Goal: Task Accomplishment & Management: Complete application form

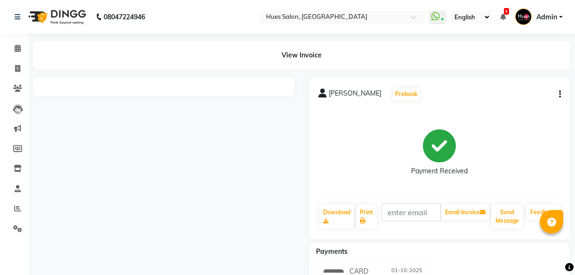
click at [559, 95] on icon "button" at bounding box center [560, 94] width 2 height 0
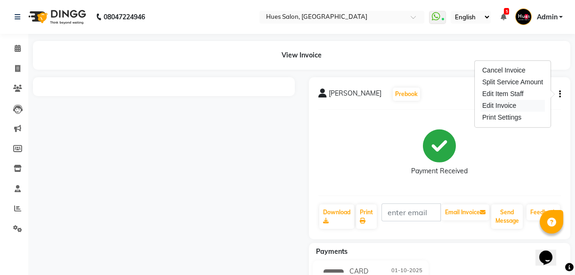
click at [501, 104] on div "Edit Invoice" at bounding box center [512, 106] width 64 height 12
select select "service"
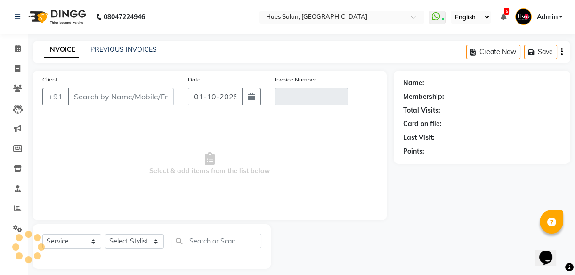
scroll to position [8, 0]
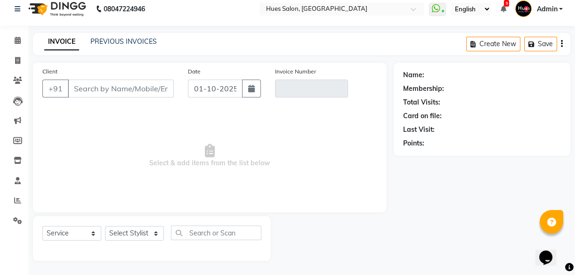
type input "9769670109"
type input "V/2025-26/1091"
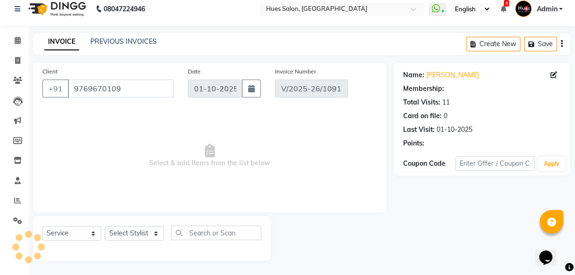
select select "select"
select select "1: Object"
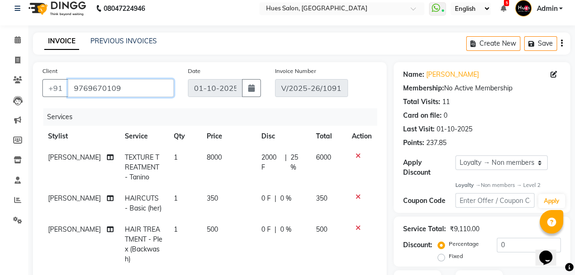
drag, startPoint x: 129, startPoint y: 89, endPoint x: 0, endPoint y: 80, distance: 129.8
click at [0, 80] on html "08047224946 Select Location × Hues Salon, Kalwa WhatsApp Status ✕ Status: Conne…" at bounding box center [287, 129] width 575 height 275
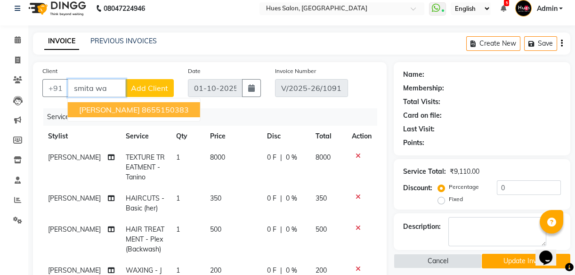
click at [104, 112] on span "[PERSON_NAME]" at bounding box center [109, 109] width 61 height 9
type input "8655150383"
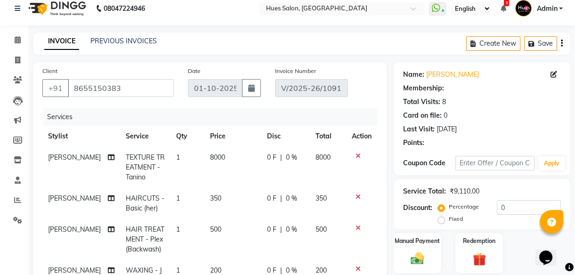
select select "1: Object"
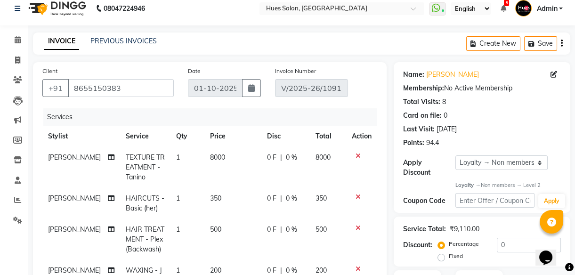
click at [267, 156] on span "0 F" at bounding box center [271, 158] width 9 height 10
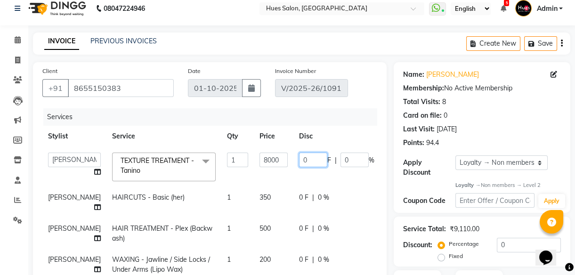
click at [299, 160] on input "0" at bounding box center [313, 160] width 28 height 15
type input "2000"
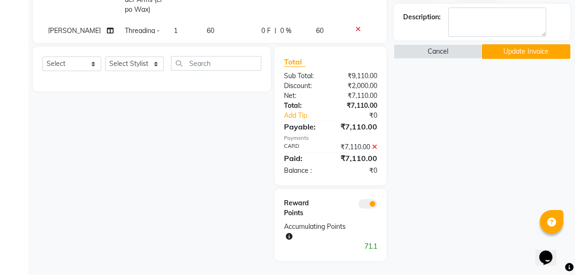
click at [374, 146] on icon at bounding box center [374, 147] width 5 height 7
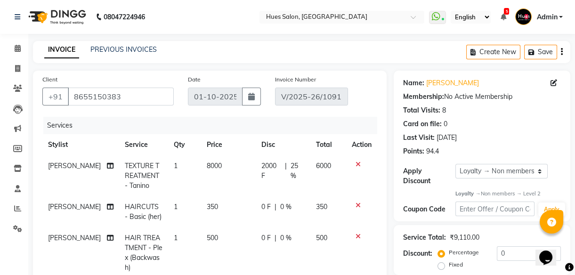
scroll to position [223, 0]
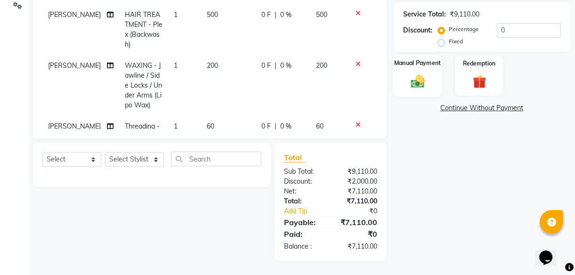
click at [416, 76] on img at bounding box center [417, 81] width 23 height 16
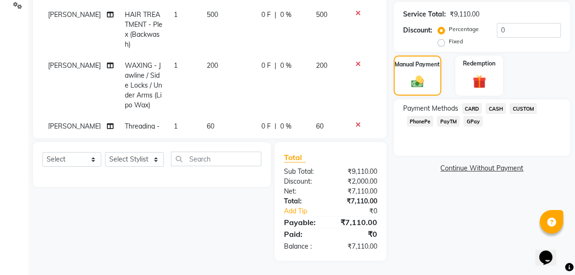
click at [425, 122] on span "PhonePe" at bounding box center [420, 121] width 27 height 11
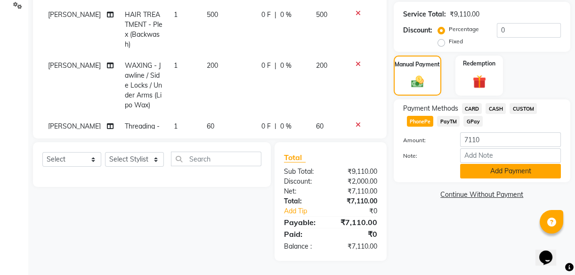
click at [523, 174] on button "Add Payment" at bounding box center [510, 171] width 101 height 15
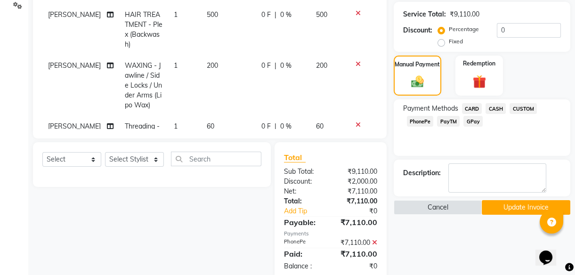
click at [515, 206] on button "Update Invoice" at bounding box center [526, 207] width 88 height 15
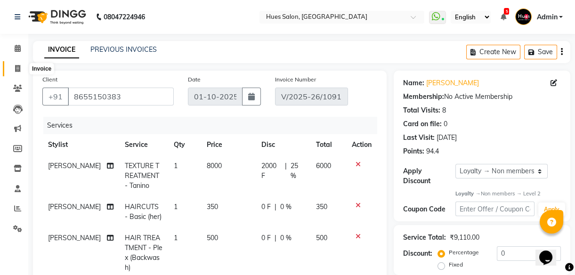
click at [18, 70] on icon at bounding box center [17, 68] width 5 height 7
select select "service"
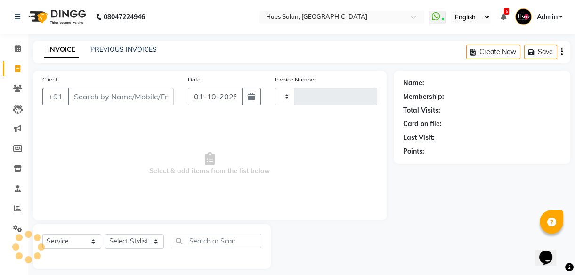
scroll to position [8, 0]
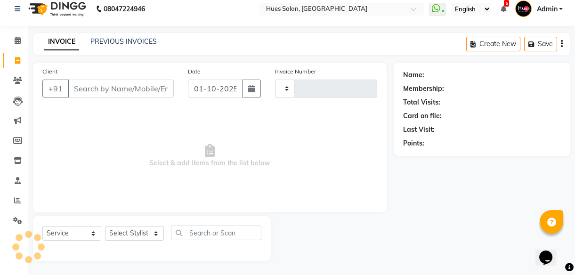
type input "1093"
select select "3460"
click at [19, 57] on icon at bounding box center [17, 60] width 5 height 7
select select "service"
type input "1093"
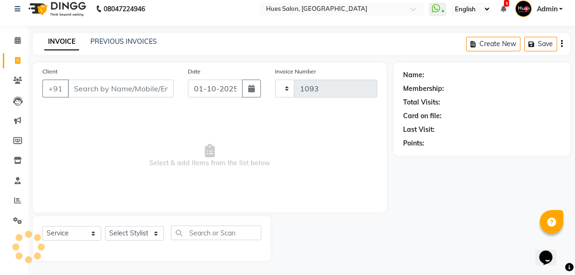
select select "3460"
click at [17, 78] on icon at bounding box center [17, 80] width 9 height 7
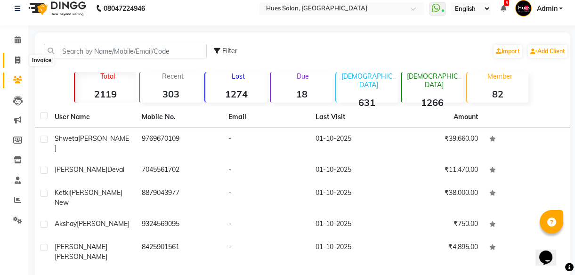
click at [18, 57] on icon at bounding box center [17, 59] width 5 height 7
select select "service"
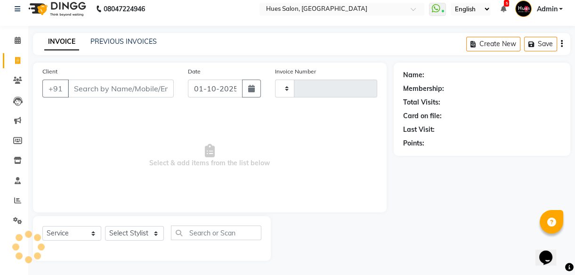
type input "1093"
select select "3460"
click at [132, 37] on link "PREVIOUS INVOICES" at bounding box center [123, 41] width 66 height 8
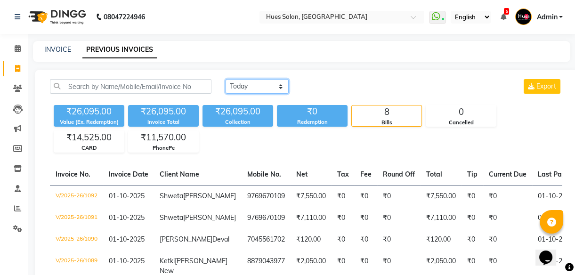
click at [275, 90] on select "[DATE] [DATE] Custom Range" at bounding box center [256, 86] width 63 height 15
click at [375, 83] on div "[DATE] [DATE] Custom Range Export" at bounding box center [393, 86] width 337 height 15
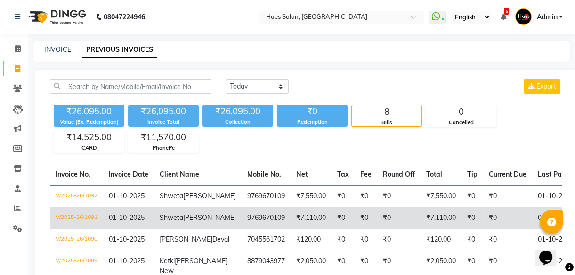
click at [377, 225] on td "₹0" at bounding box center [398, 218] width 43 height 22
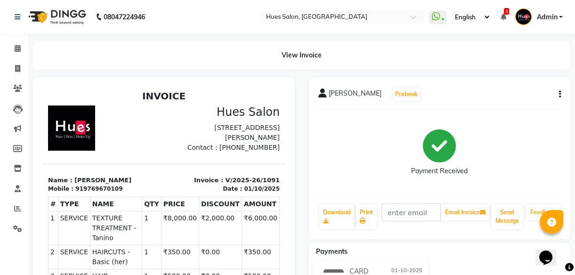
click at [559, 94] on icon "button" at bounding box center [560, 94] width 2 height 0
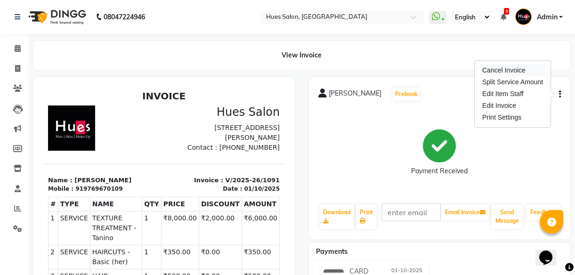
click at [495, 72] on div "Cancel Invoice" at bounding box center [512, 70] width 64 height 12
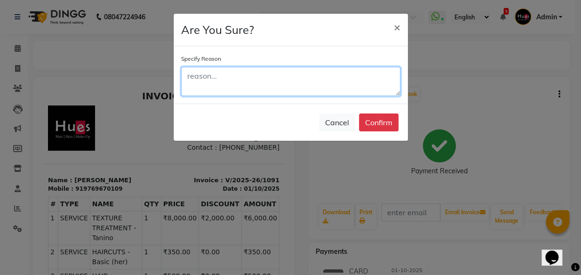
click at [256, 75] on textarea at bounding box center [290, 81] width 219 height 29
type textarea "wrong client"
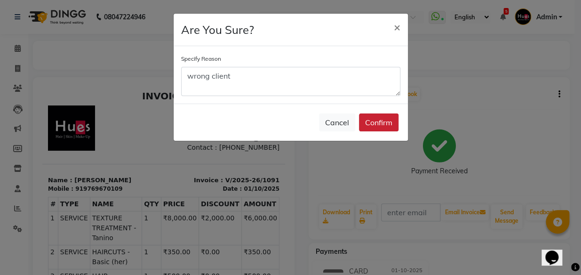
click at [379, 128] on button "Confirm" at bounding box center [379, 122] width 40 height 18
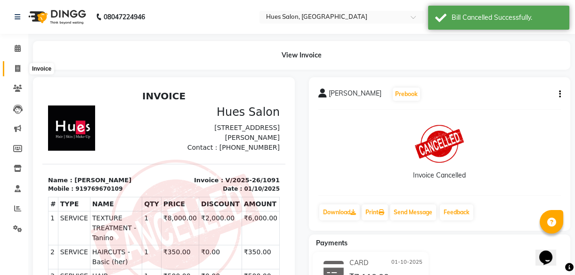
click at [17, 68] on icon at bounding box center [17, 68] width 5 height 7
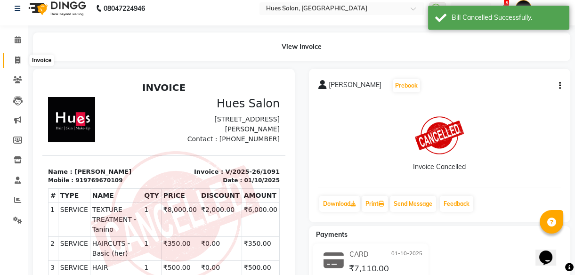
select select "3460"
select select "service"
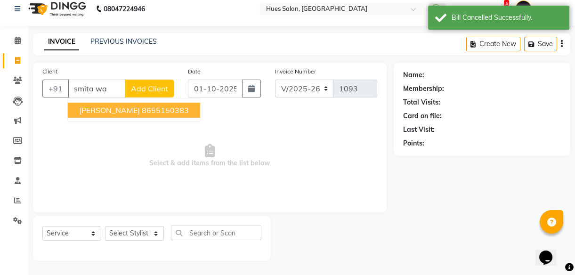
click at [114, 108] on span "[PERSON_NAME]" at bounding box center [109, 109] width 61 height 9
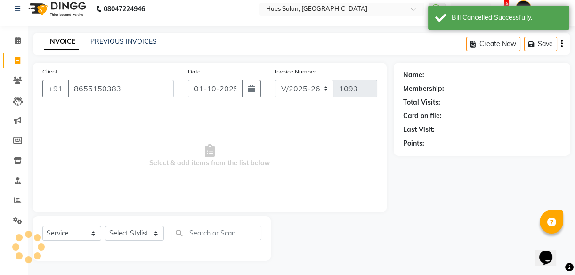
type input "8655150383"
select select "1: Object"
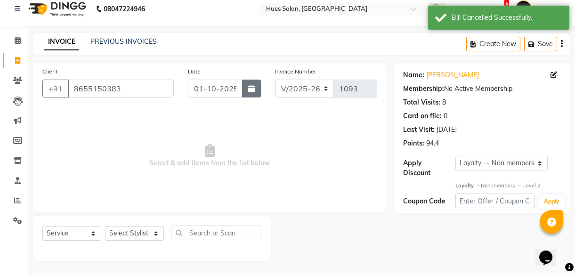
click at [249, 96] on button "button" at bounding box center [251, 89] width 19 height 18
select select "10"
select select "2025"
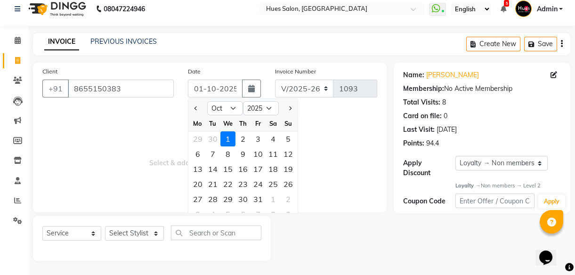
click at [226, 141] on div "1" at bounding box center [227, 138] width 15 height 15
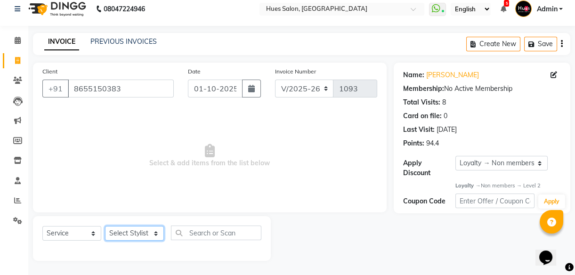
click at [149, 235] on select "Select Stylist Faizan Muskan Neha Rajpkar Office Rohit Sharma Roshni Verma Rupa…" at bounding box center [134, 233] width 59 height 15
select select "50867"
click at [105, 226] on select "Select Stylist Faizan Muskan Neha Rajpkar Office Rohit Sharma Roshni Verma Rupa…" at bounding box center [134, 233] width 59 height 15
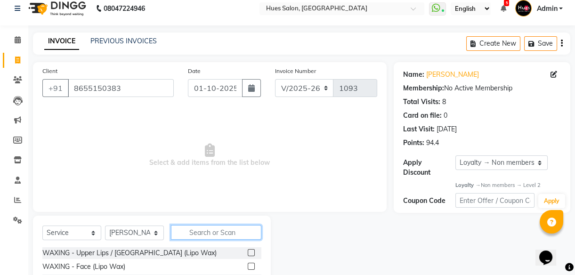
click at [219, 228] on input "text" at bounding box center [216, 232] width 90 height 15
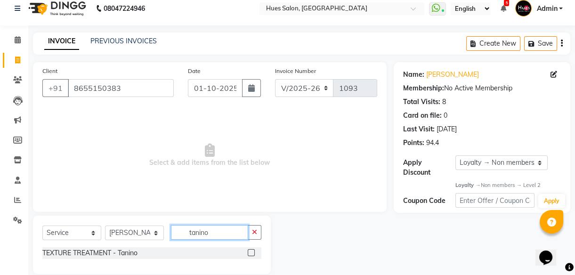
type input "tanino"
click at [252, 251] on label at bounding box center [251, 252] width 7 height 7
click at [252, 251] on input "checkbox" at bounding box center [251, 253] width 6 height 6
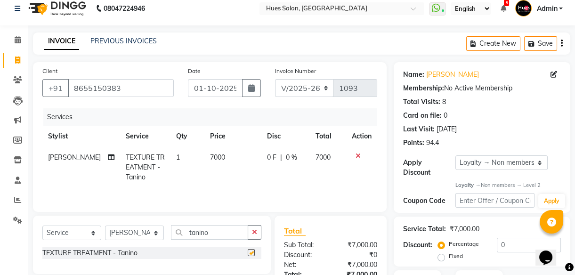
checkbox input "false"
drag, startPoint x: 228, startPoint y: 231, endPoint x: 1, endPoint y: 242, distance: 226.7
click at [1, 242] on app-home "08047224946 Select Location × Hues Salon, Kalwa WhatsApp Status ✕ Status: Conne…" at bounding box center [287, 170] width 575 height 357
type input "basic"
click at [248, 251] on label at bounding box center [251, 252] width 7 height 7
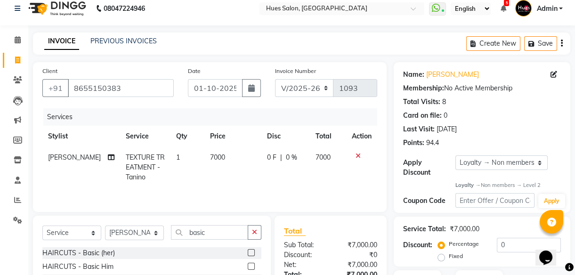
click at [248, 251] on input "checkbox" at bounding box center [251, 253] width 6 height 6
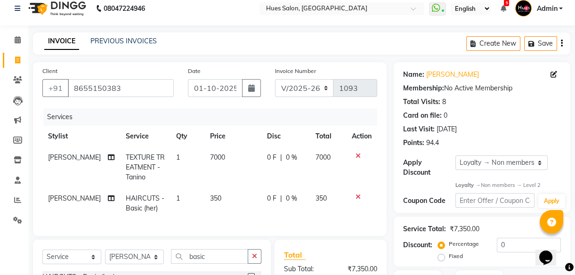
checkbox input "false"
drag, startPoint x: 219, startPoint y: 265, endPoint x: -2, endPoint y: 297, distance: 223.4
click at [0, 266] on html "08047224946 Select Location × Hues Salon, Kalwa WhatsApp Status ✕ Status: Conne…" at bounding box center [287, 129] width 575 height 275
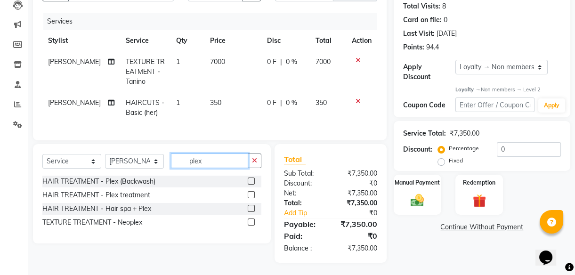
type input "plex"
click at [255, 185] on div at bounding box center [255, 182] width 14 height 12
click at [251, 185] on label at bounding box center [251, 180] width 7 height 7
click at [251, 185] on input "checkbox" at bounding box center [251, 181] width 6 height 6
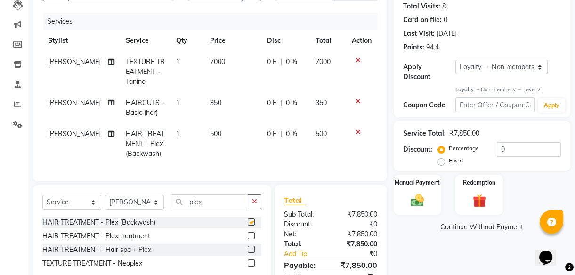
checkbox input "false"
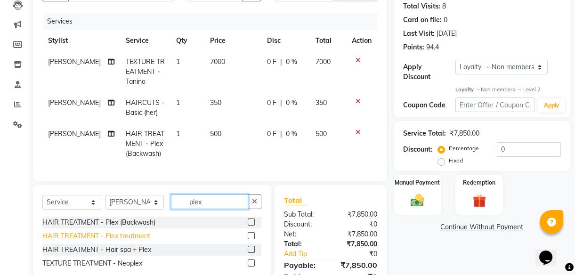
drag, startPoint x: 216, startPoint y: 207, endPoint x: 51, endPoint y: 240, distance: 168.0
click at [51, 240] on div "Select Service Product Membership Package Voucher Prepaid Gift Card Select Styl…" at bounding box center [152, 234] width 238 height 99
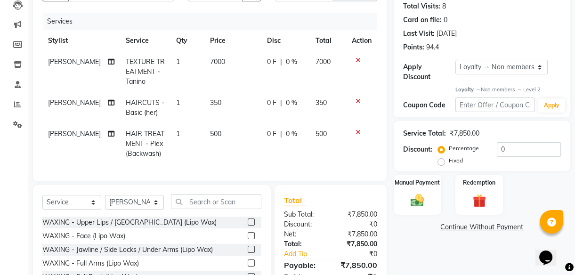
click at [210, 61] on span "7000" at bounding box center [217, 61] width 15 height 8
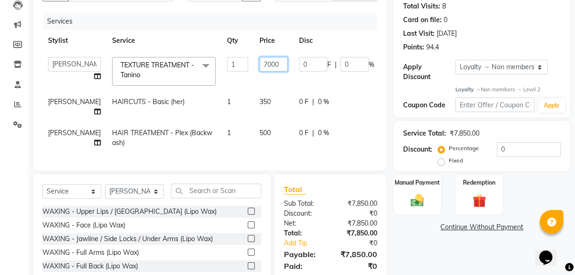
click at [259, 66] on input "7000" at bounding box center [273, 64] width 28 height 15
type input "8000"
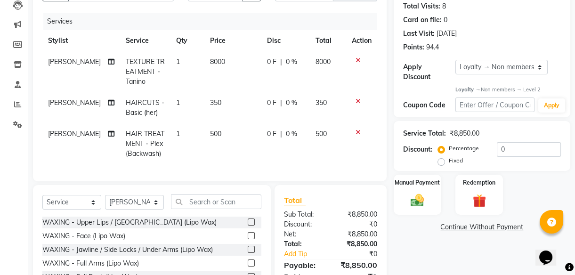
click at [267, 61] on span "0 F" at bounding box center [271, 62] width 9 height 10
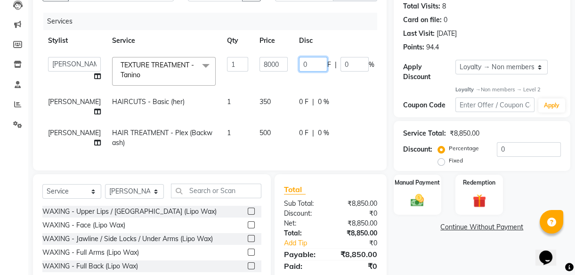
click at [299, 64] on input "0" at bounding box center [313, 64] width 28 height 15
type input "2000"
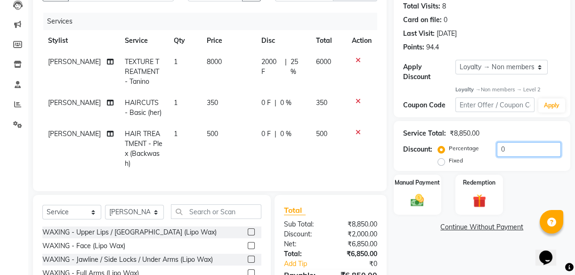
click at [541, 151] on input "0" at bounding box center [529, 149] width 64 height 15
click at [198, 209] on input "text" at bounding box center [216, 211] width 90 height 15
click at [137, 206] on select "Select Stylist Faizan Muskan Neha Rajpkar Office Rohit Sharma Roshni Verma Rupa…" at bounding box center [134, 212] width 59 height 15
select select "86666"
click at [105, 205] on select "Select Stylist Faizan Muskan Neha Rajpkar Office Rohit Sharma Roshni Verma Rupa…" at bounding box center [134, 212] width 59 height 15
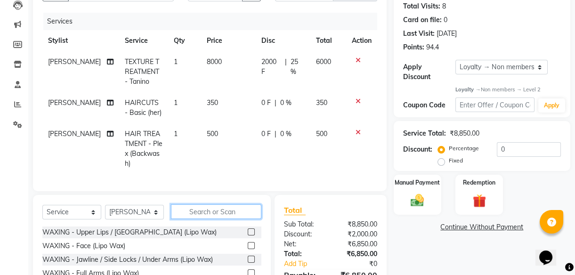
click at [229, 205] on input "text" at bounding box center [216, 211] width 90 height 15
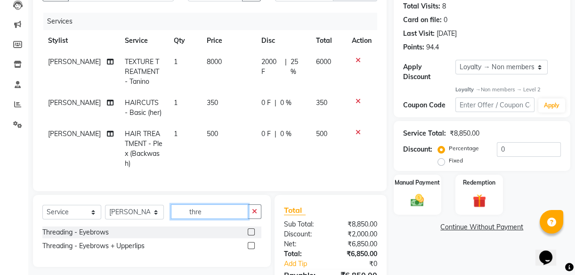
type input "thre"
click at [252, 228] on label at bounding box center [251, 231] width 7 height 7
click at [252, 229] on input "checkbox" at bounding box center [251, 232] width 6 height 6
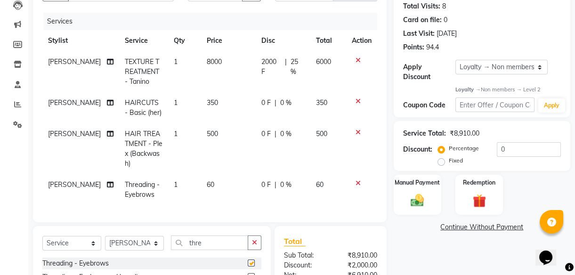
checkbox input "false"
click at [215, 240] on input "thre" at bounding box center [209, 242] width 77 height 15
type input "t"
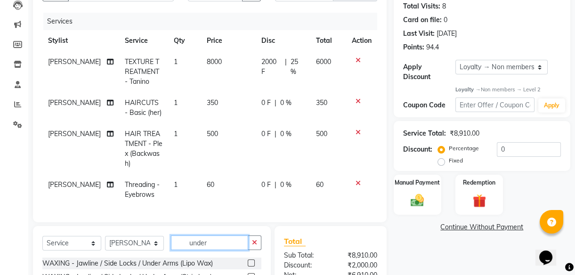
type input "under"
click at [252, 259] on label at bounding box center [251, 262] width 7 height 7
click at [252, 260] on input "checkbox" at bounding box center [251, 263] width 6 height 6
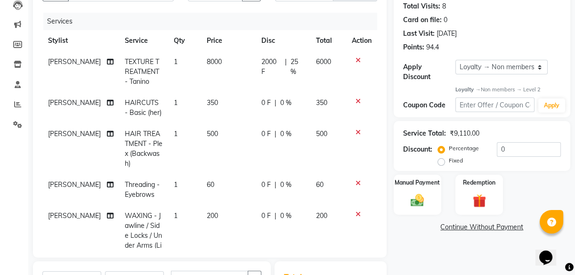
checkbox input "false"
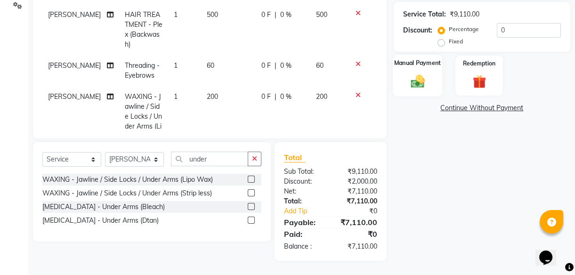
click at [418, 80] on img at bounding box center [417, 81] width 23 height 16
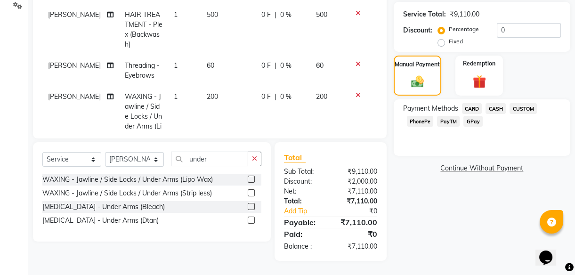
click at [422, 121] on span "PhonePe" at bounding box center [420, 121] width 27 height 11
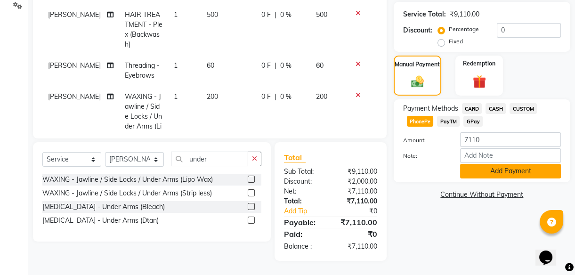
click at [502, 169] on button "Add Payment" at bounding box center [510, 171] width 101 height 15
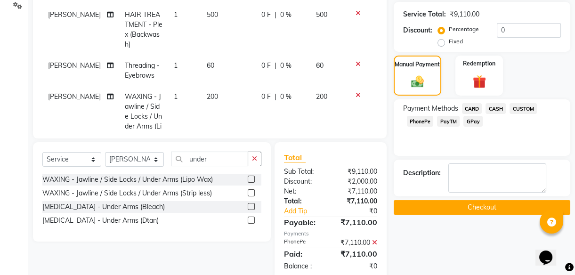
click at [483, 207] on button "Checkout" at bounding box center [482, 207] width 177 height 15
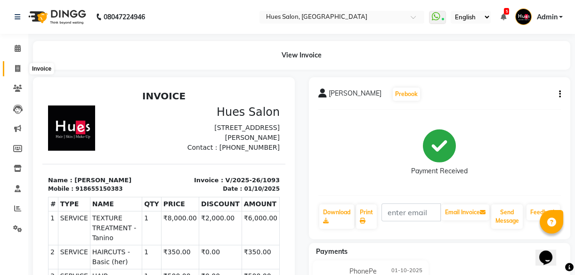
click at [17, 68] on icon at bounding box center [17, 68] width 5 height 7
select select "3460"
select select "service"
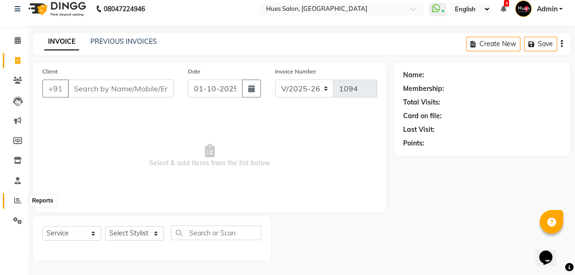
click at [18, 201] on icon at bounding box center [17, 200] width 7 height 7
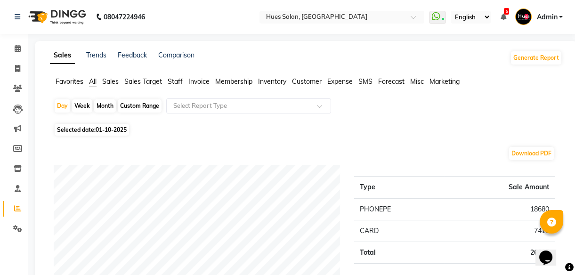
click at [106, 106] on div "Month" at bounding box center [105, 105] width 22 height 13
select select "10"
select select "2025"
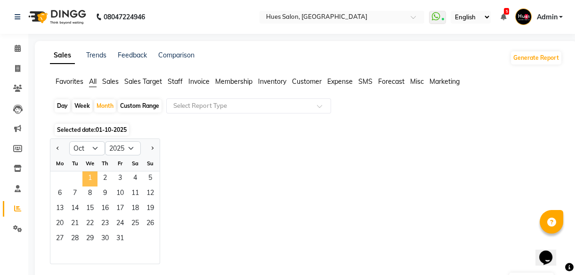
click at [92, 176] on span "1" at bounding box center [89, 178] width 15 height 15
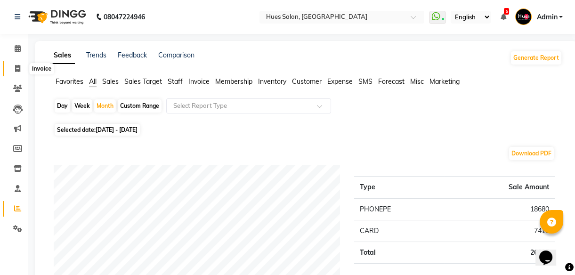
click at [16, 68] on icon at bounding box center [17, 68] width 5 height 7
select select "3460"
select select "service"
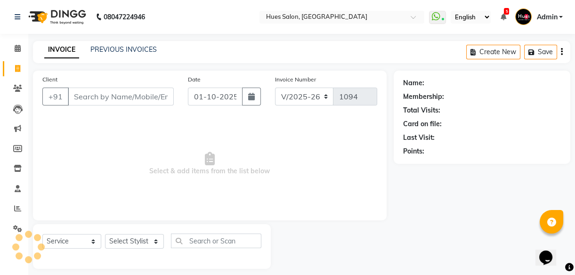
scroll to position [8, 0]
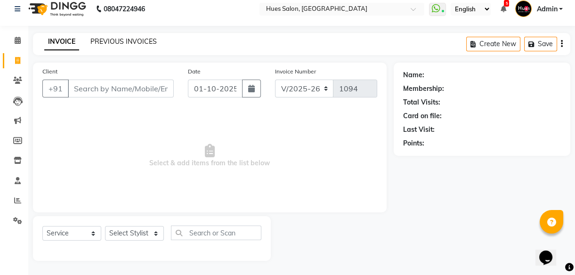
click at [123, 40] on link "PREVIOUS INVOICES" at bounding box center [123, 41] width 66 height 8
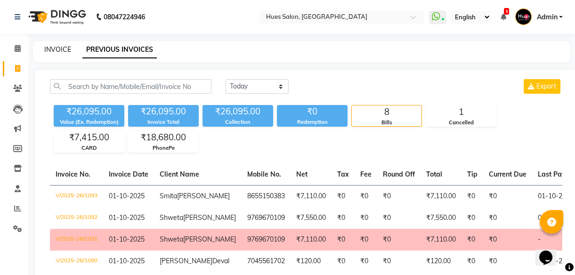
click at [56, 47] on link "INVOICE" at bounding box center [57, 49] width 27 height 8
select select "service"
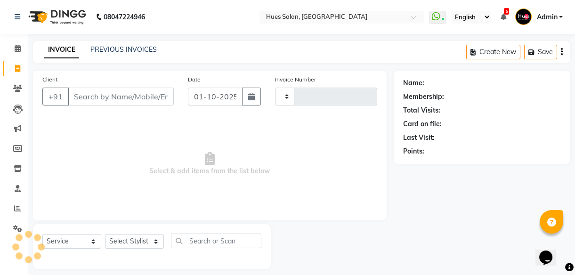
scroll to position [8, 0]
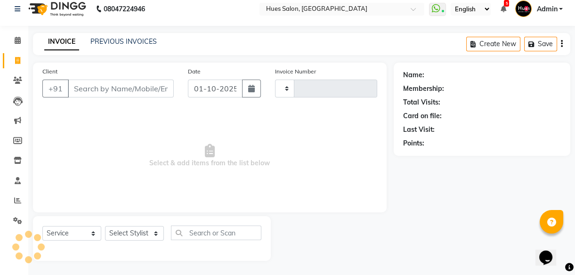
type input "1094"
select select "3460"
click at [94, 89] on input "Client" at bounding box center [121, 89] width 106 height 18
click at [19, 60] on icon at bounding box center [17, 60] width 5 height 7
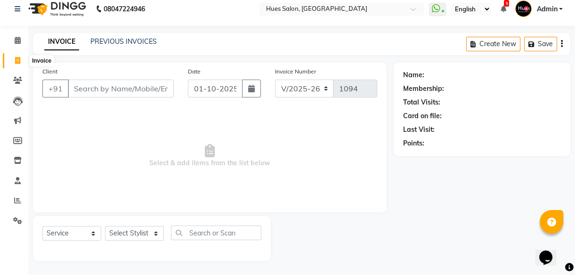
select select "service"
type input "1094"
select select "3460"
click at [123, 87] on input "Client" at bounding box center [121, 89] width 106 height 18
type input "8425899717"
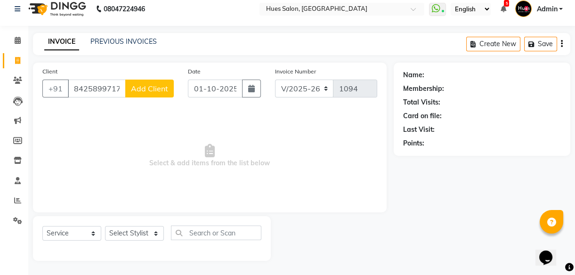
click at [164, 85] on span "Add Client" at bounding box center [149, 88] width 37 height 9
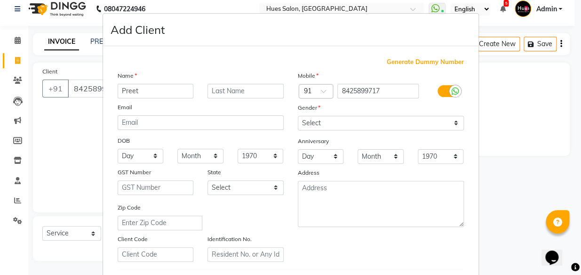
type input "Preet"
click at [236, 91] on input "text" at bounding box center [246, 91] width 76 height 15
type input "Surve"
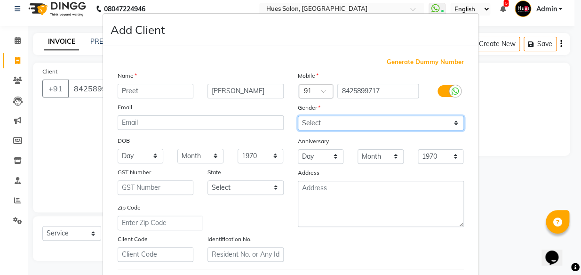
click at [344, 125] on select "Select Male Female Other Prefer Not To Say" at bounding box center [381, 123] width 166 height 15
select select "male"
click at [298, 116] on select "Select Male Female Other Prefer Not To Say" at bounding box center [381, 123] width 166 height 15
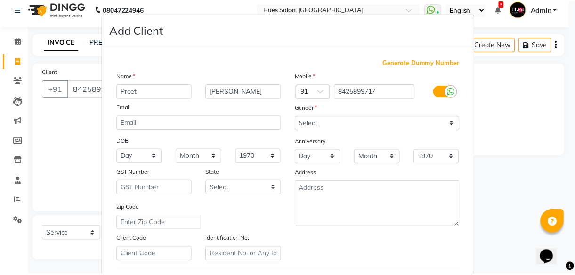
scroll to position [162, 0]
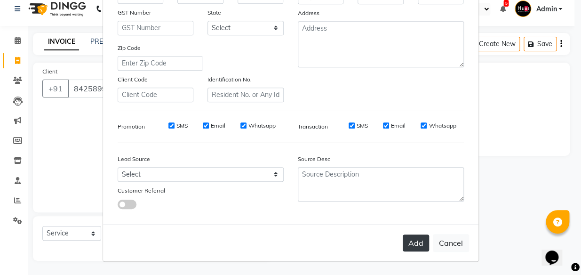
click at [409, 238] on button "Add" at bounding box center [416, 242] width 26 height 17
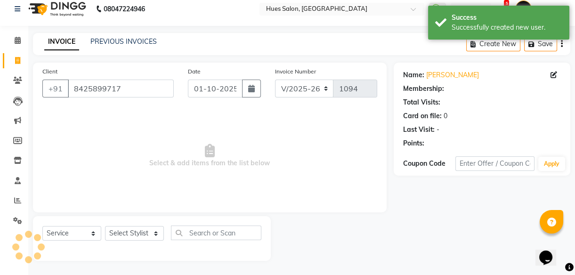
select select "1: Object"
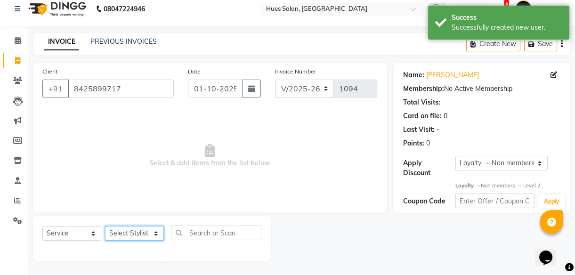
click at [133, 232] on select "Select Stylist Faizan Muskan Neha Rajpkar Office Rohit Sharma Roshni Verma Rupa…" at bounding box center [134, 233] width 59 height 15
select select "84211"
click at [105, 226] on select "Select Stylist Faizan Muskan Neha Rajpkar Office Rohit Sharma Roshni Verma Rupa…" at bounding box center [134, 233] width 59 height 15
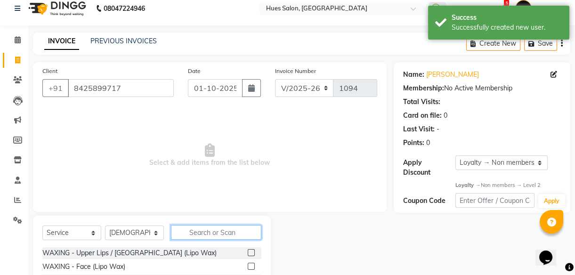
click at [235, 234] on input "text" at bounding box center [216, 232] width 90 height 15
type input "desi"
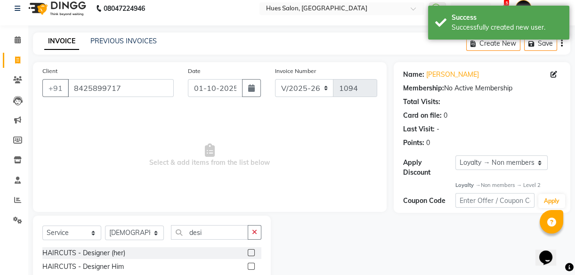
click at [250, 266] on label at bounding box center [251, 266] width 7 height 7
click at [250, 266] on input "checkbox" at bounding box center [251, 267] width 6 height 6
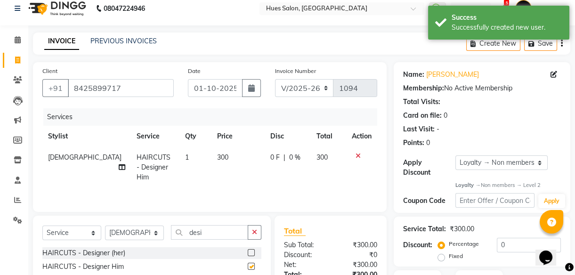
checkbox input "false"
drag, startPoint x: 209, startPoint y: 232, endPoint x: 156, endPoint y: 233, distance: 52.3
click at [156, 233] on div "Select Service Product Membership Package Voucher Prepaid Gift Card Select Styl…" at bounding box center [151, 236] width 219 height 22
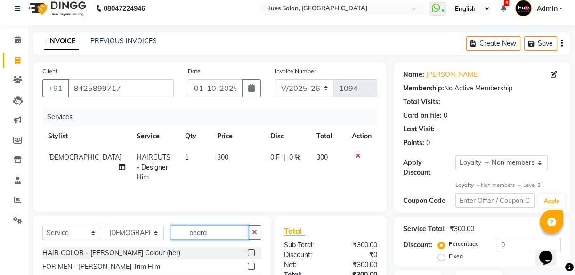
scroll to position [82, 0]
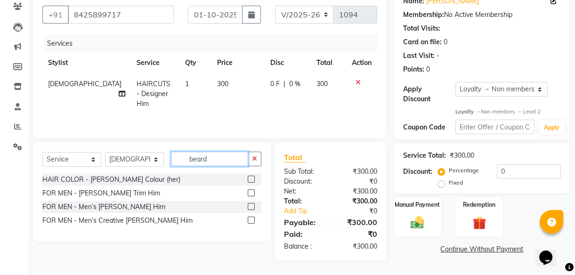
type input "beard"
click at [250, 207] on label at bounding box center [251, 206] width 7 height 7
click at [250, 207] on input "checkbox" at bounding box center [251, 207] width 6 height 6
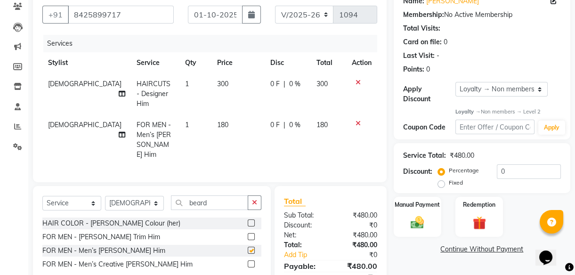
checkbox input "false"
click at [270, 86] on span "0 F" at bounding box center [274, 84] width 9 height 10
select select "84211"
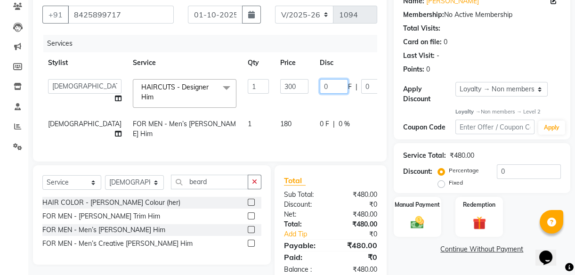
click at [320, 86] on input "0" at bounding box center [334, 86] width 28 height 15
type input "50"
click at [314, 123] on td "0 F | 0 %" at bounding box center [357, 128] width 87 height 31
select select "84211"
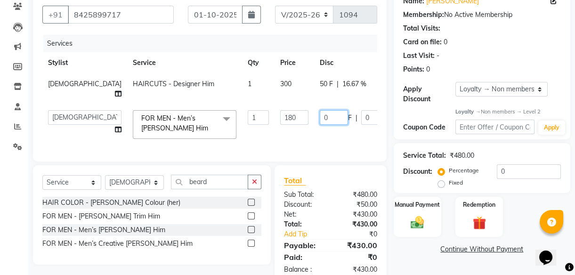
click at [320, 120] on input "0" at bounding box center [334, 117] width 28 height 15
type input "30"
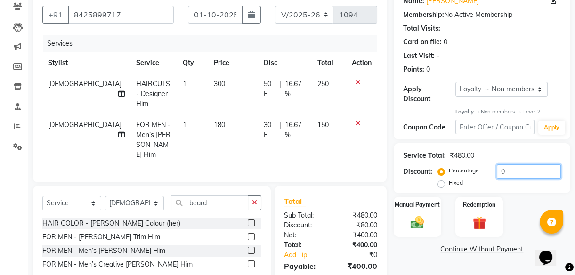
click at [513, 168] on input "0" at bounding box center [529, 171] width 64 height 15
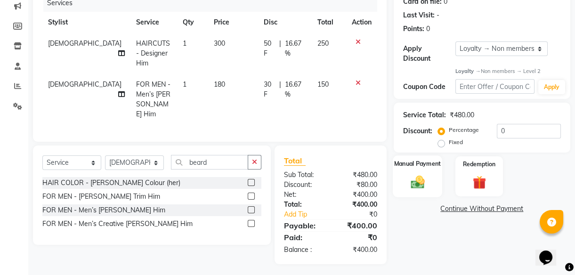
click at [420, 181] on img at bounding box center [417, 182] width 23 height 16
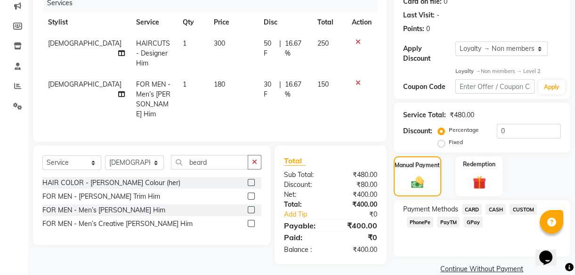
click at [492, 209] on span "CASH" at bounding box center [495, 209] width 20 height 11
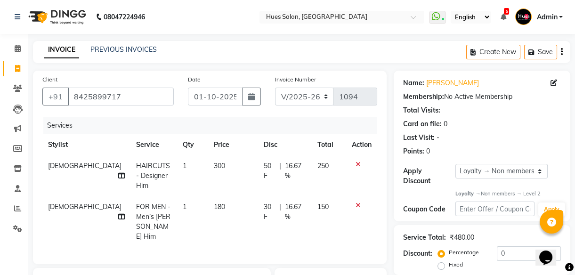
scroll to position [164, 0]
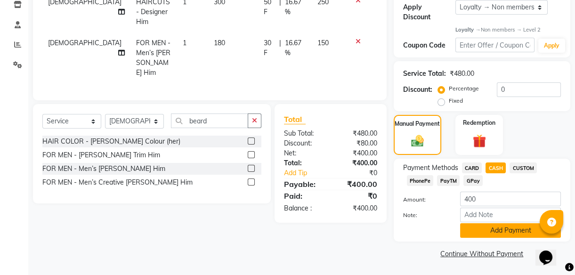
click at [517, 230] on button "Add Payment" at bounding box center [510, 230] width 101 height 15
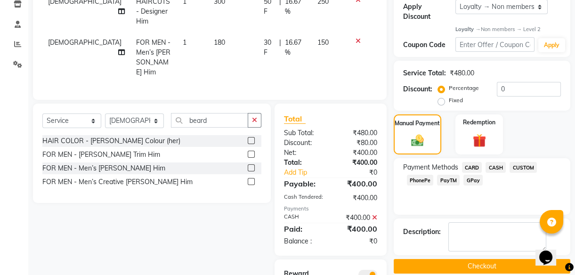
click at [478, 267] on button "Checkout" at bounding box center [482, 266] width 177 height 15
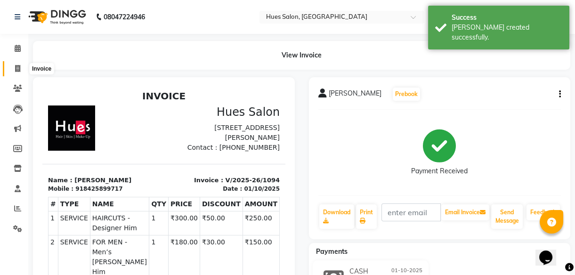
click at [18, 68] on icon at bounding box center [17, 68] width 5 height 7
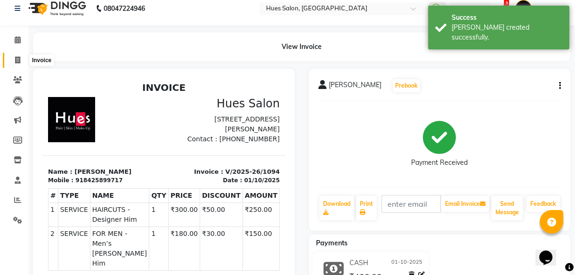
select select "3460"
select select "service"
